Goal: Task Accomplishment & Management: Complete application form

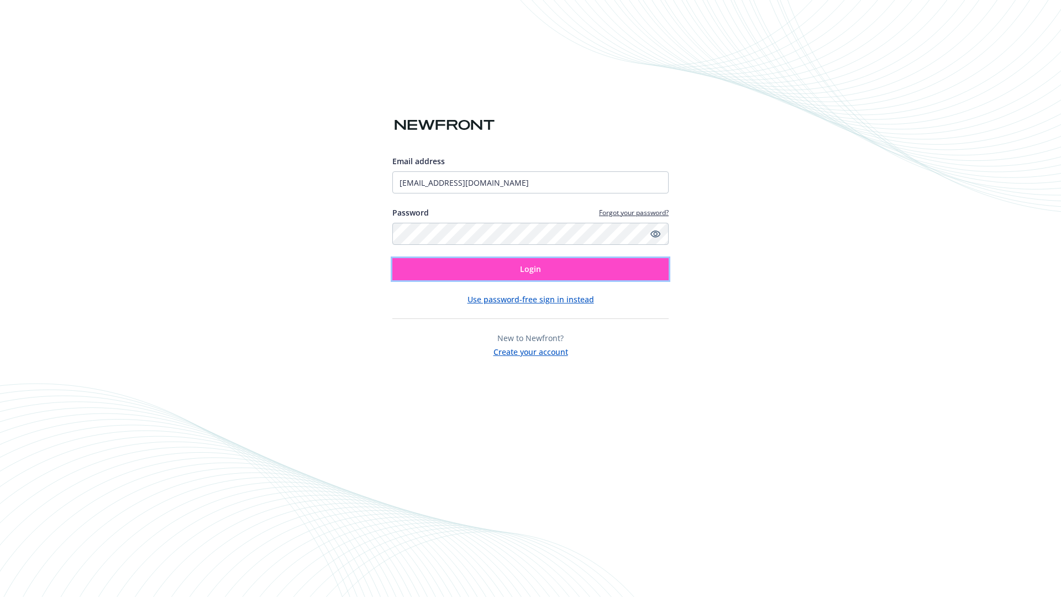
click at [531, 269] on span "Login" at bounding box center [530, 269] width 21 height 11
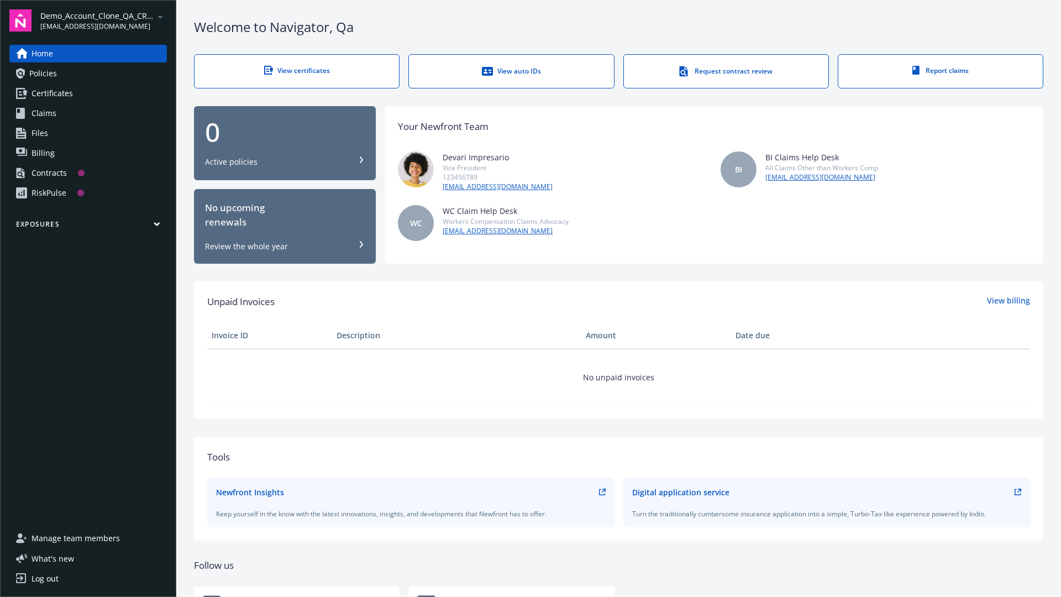
click at [103, 20] on span "Demo_Account_Clone_QA_CR_Tests_Prospect" at bounding box center [96, 16] width 113 height 12
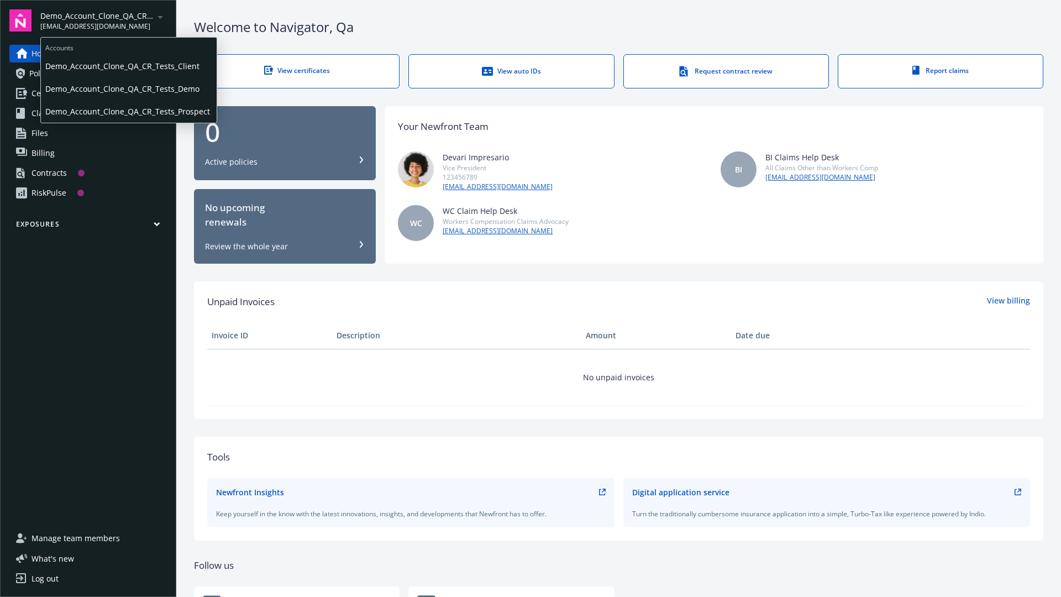
click at [128, 66] on span "Demo_Account_Clone_QA_CR_Tests_Client" at bounding box center [128, 66] width 167 height 23
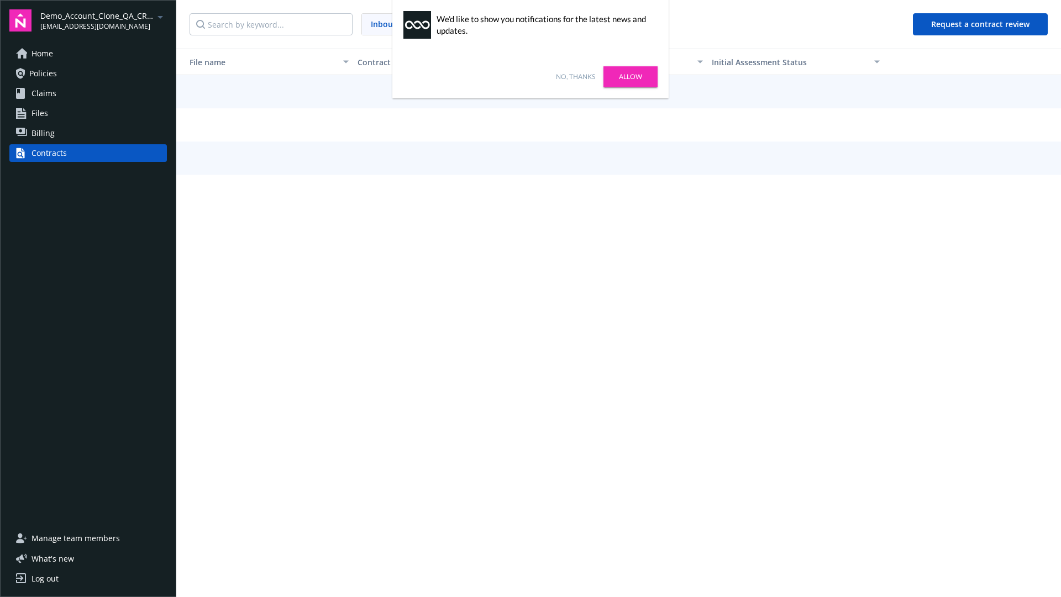
click at [575, 77] on link "No, thanks" at bounding box center [575, 77] width 39 height 10
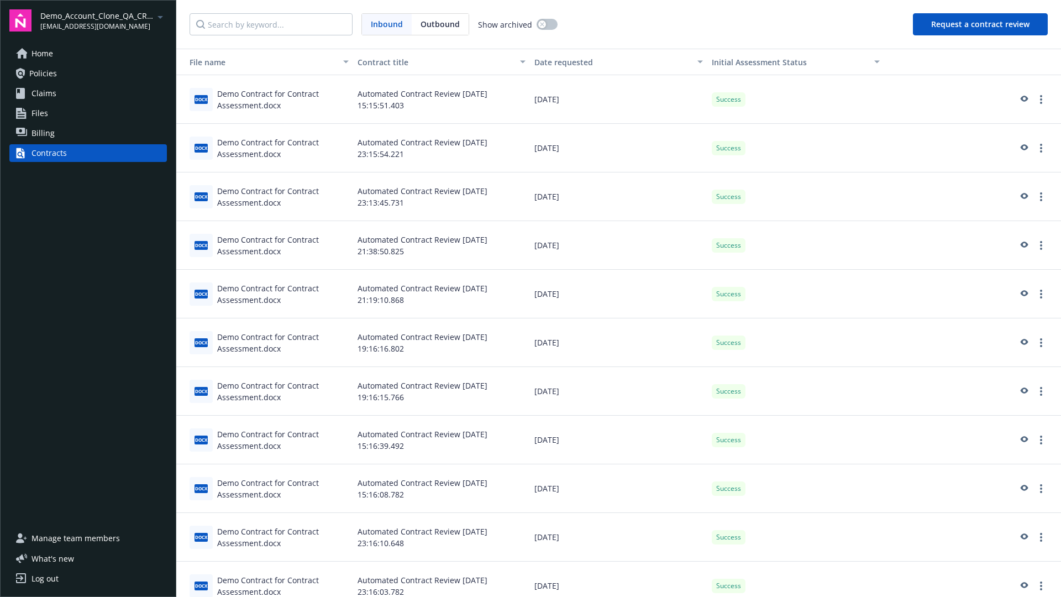
click at [981, 24] on button "Request a contract review" at bounding box center [980, 24] width 135 height 22
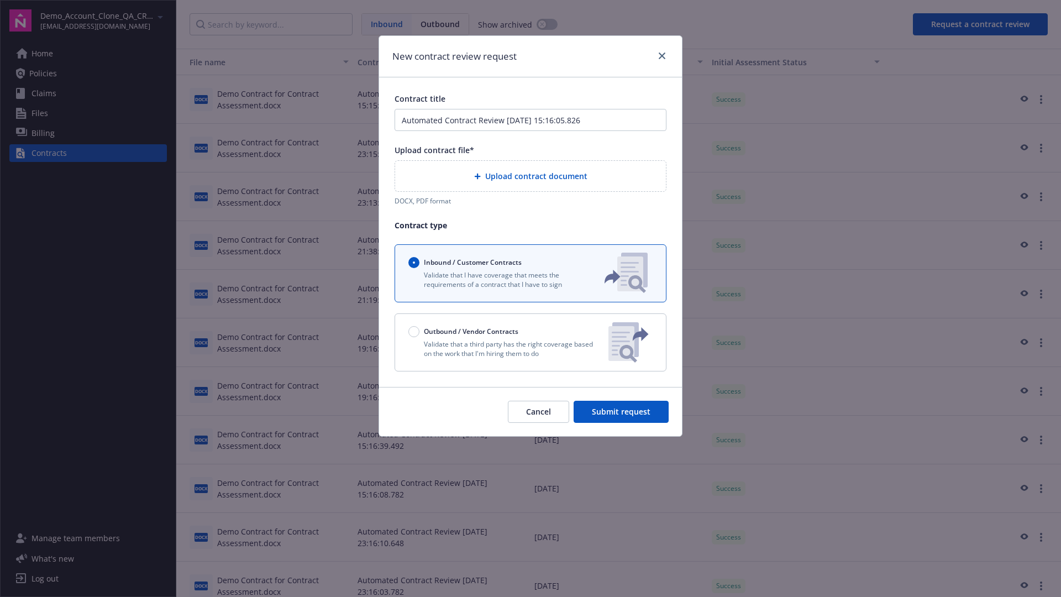
type input "Automated Contract Review 08-22-2025 15:16:05.826"
click at [531, 342] on p "Validate that a third party has the right coverage based on the work that I'm h…" at bounding box center [503, 348] width 191 height 19
radio input "false"
radio input "true"
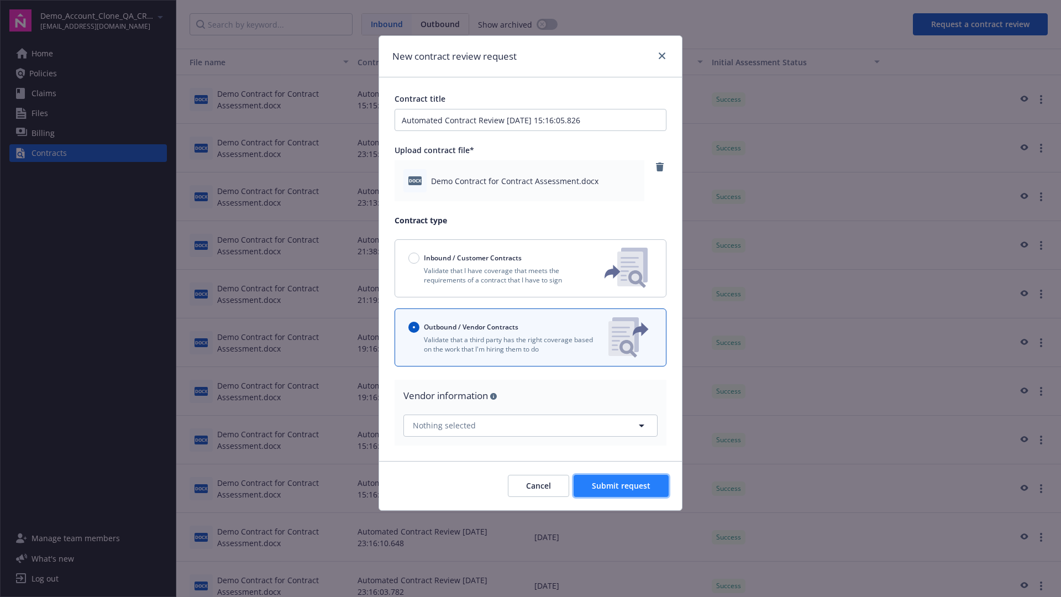
click at [622, 485] on span "Submit request" at bounding box center [621, 485] width 59 height 11
